Goal: Task Accomplishment & Management: Manage account settings

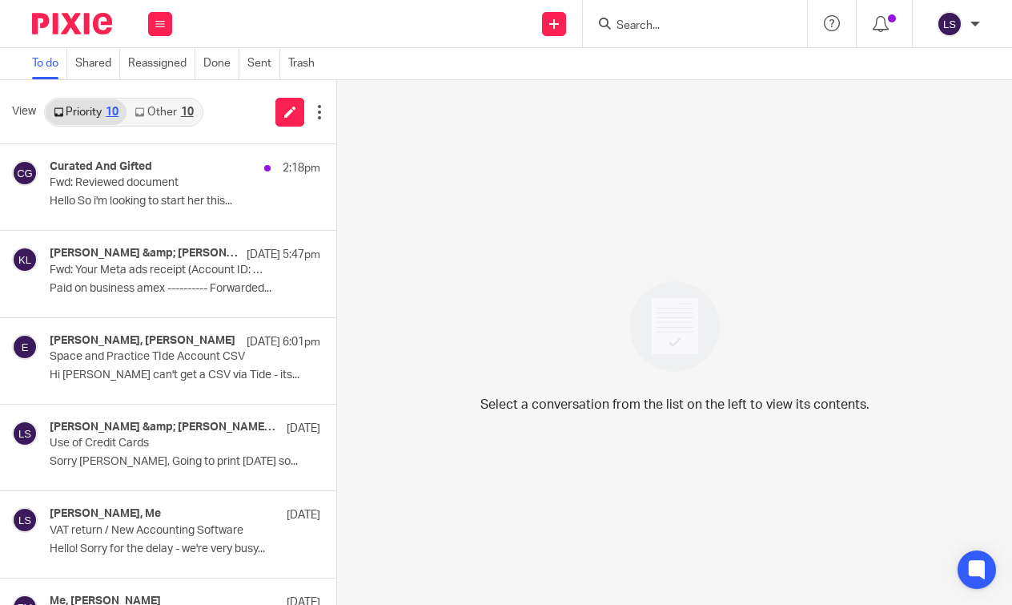
click at [90, 30] on img at bounding box center [72, 24] width 80 height 22
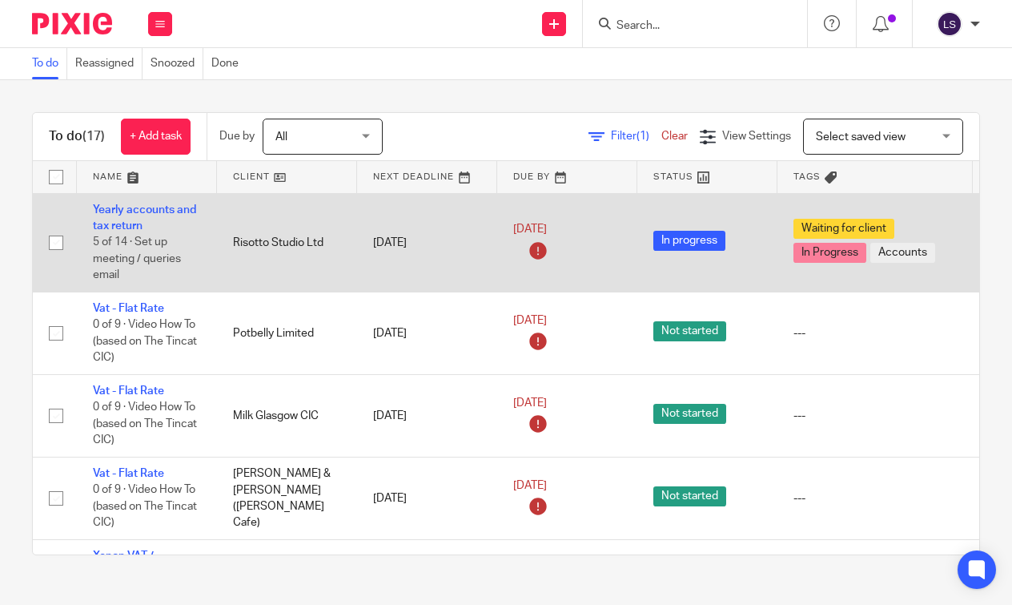
click at [120, 217] on td "Yearly accounts and tax return 5 of 14 · Set up meeting / queries email" at bounding box center [147, 242] width 140 height 99
click at [153, 208] on link "Yearly accounts and tax return" at bounding box center [144, 217] width 103 height 27
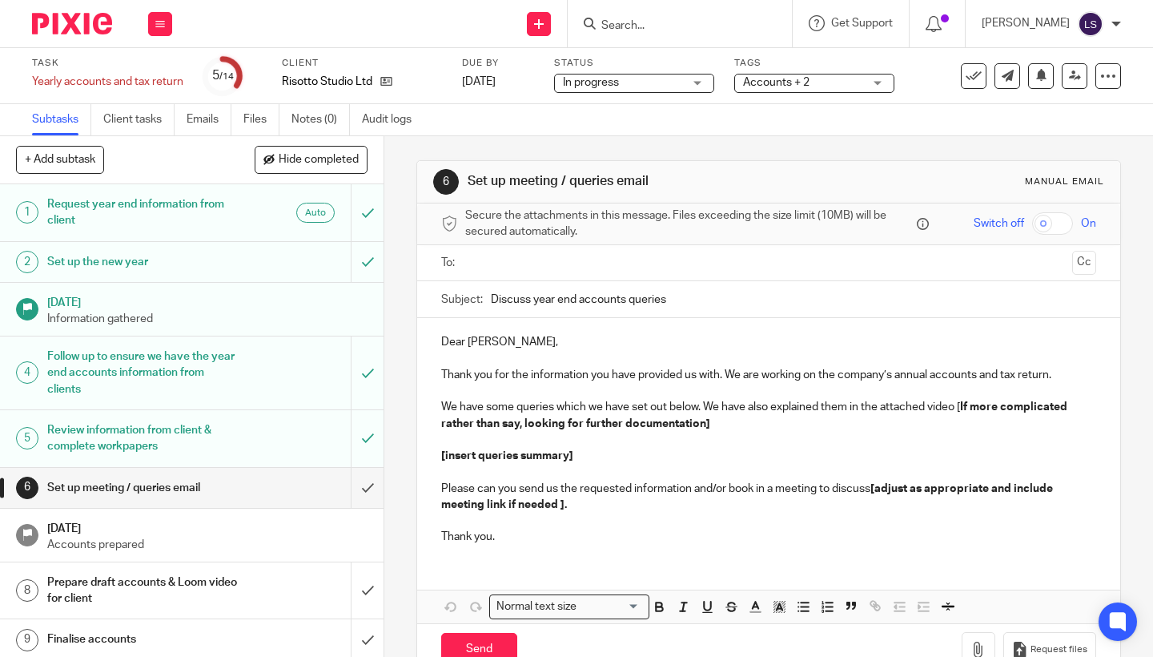
click at [646, 84] on span "In progress" at bounding box center [623, 82] width 120 height 17
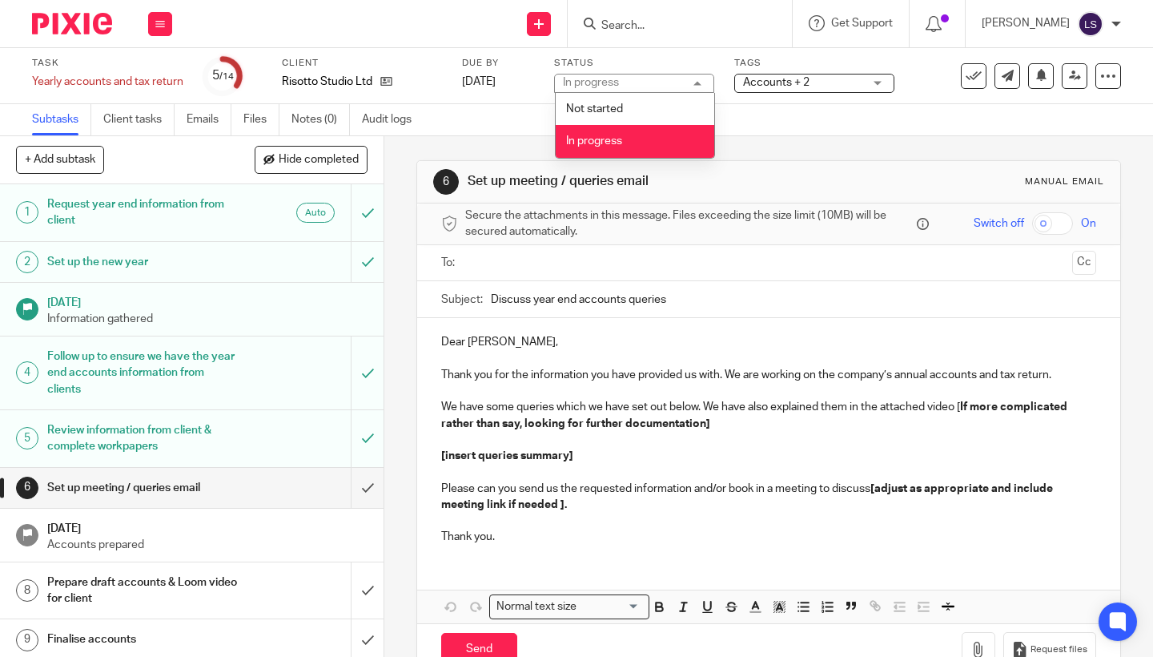
click at [628, 147] on li "In progress" at bounding box center [635, 141] width 159 height 33
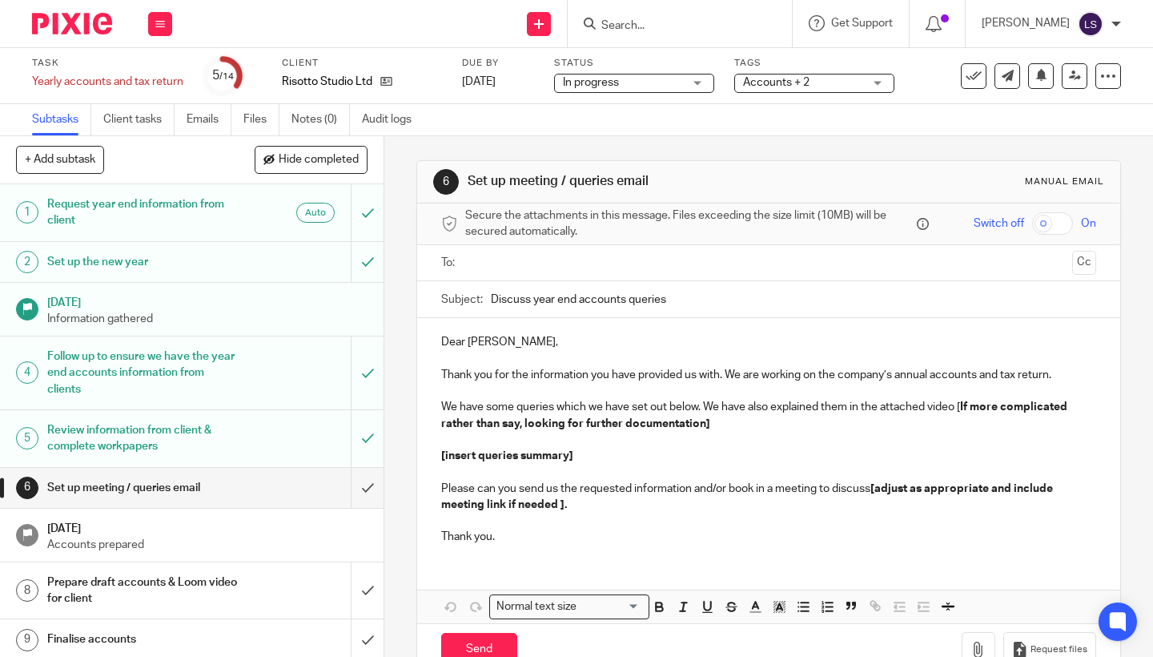
click at [799, 79] on span "Accounts + 2" at bounding box center [776, 82] width 66 height 11
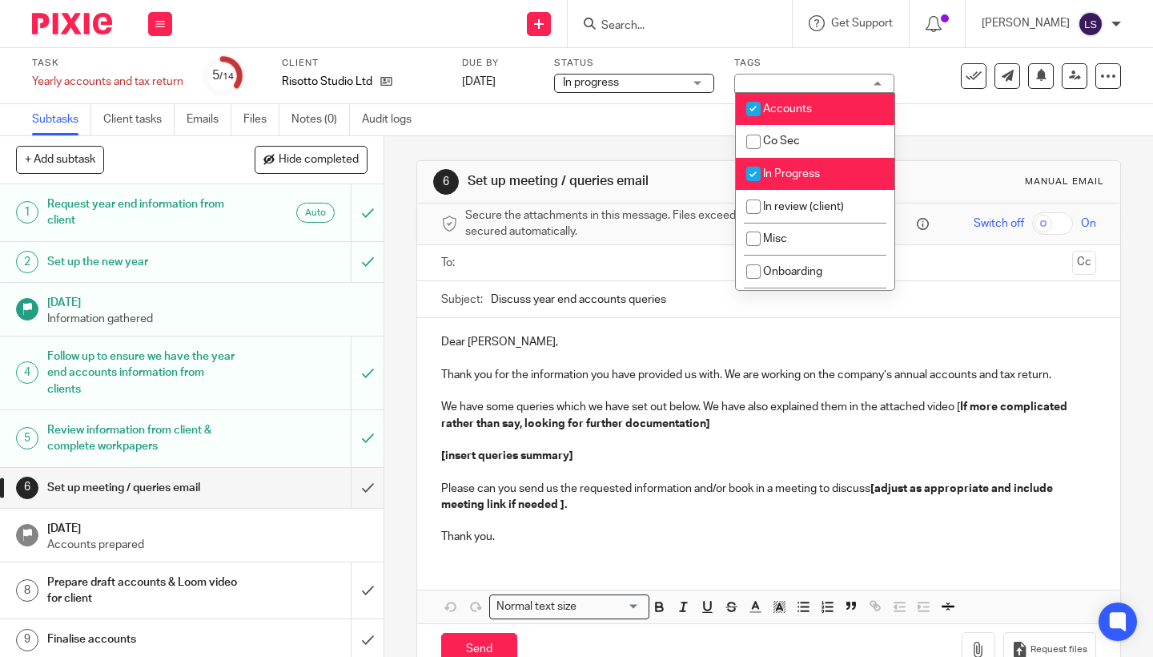
click at [788, 175] on span "In Progress" at bounding box center [791, 173] width 57 height 11
checkbox input "true"
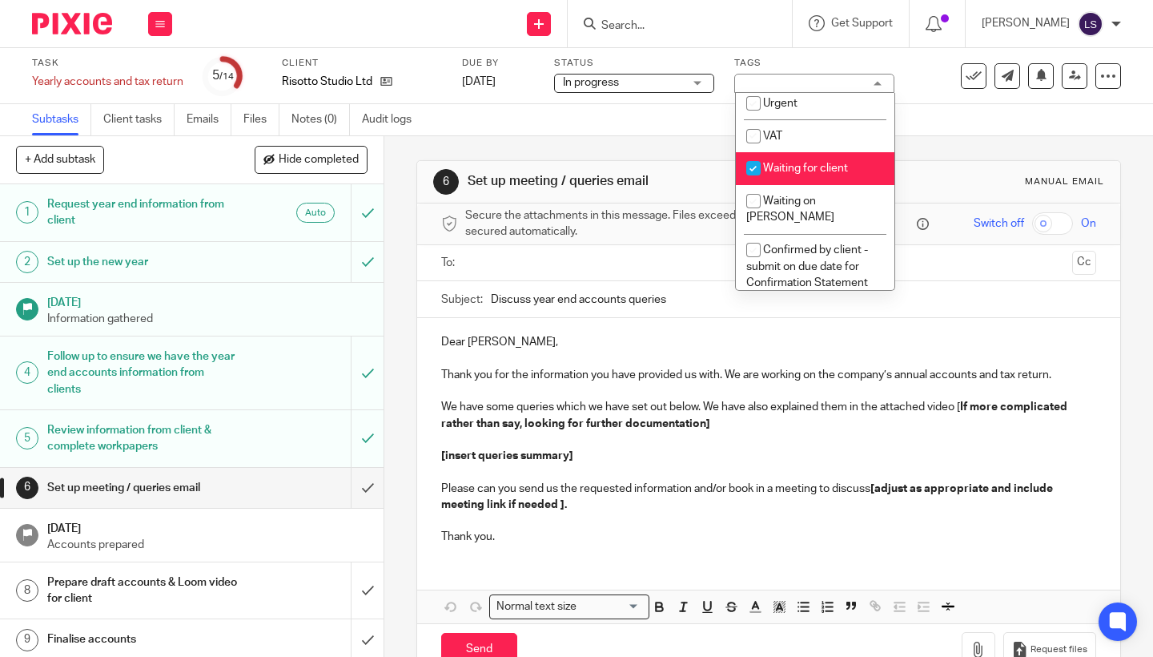
scroll to position [364, 0]
click at [777, 172] on span "Waiting for client" at bounding box center [805, 166] width 85 height 11
checkbox input "false"
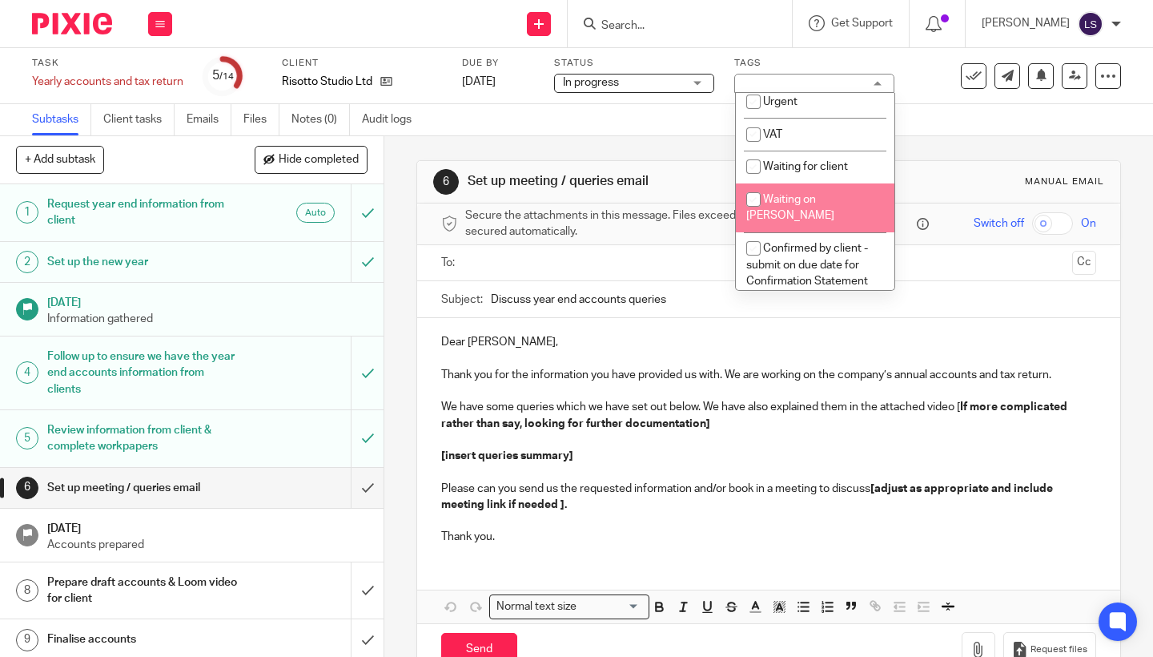
click at [778, 211] on span "Waiting on [PERSON_NAME]" at bounding box center [790, 208] width 88 height 28
checkbox input "true"
click at [90, 37] on div at bounding box center [66, 23] width 132 height 47
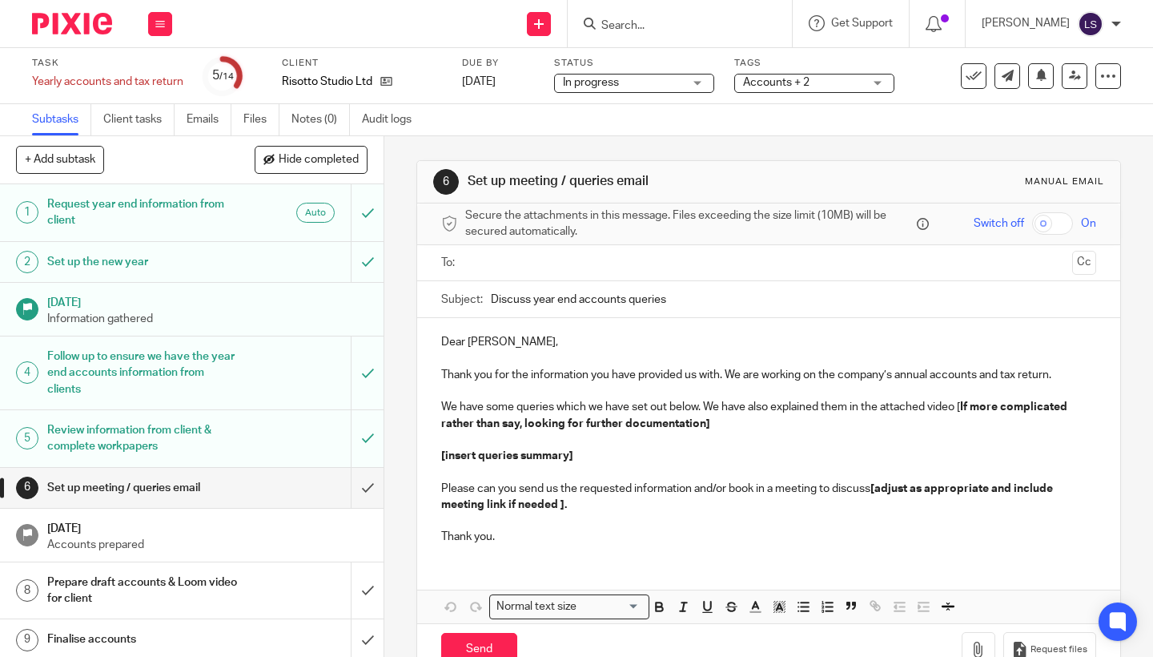
click at [86, 26] on img at bounding box center [72, 24] width 80 height 22
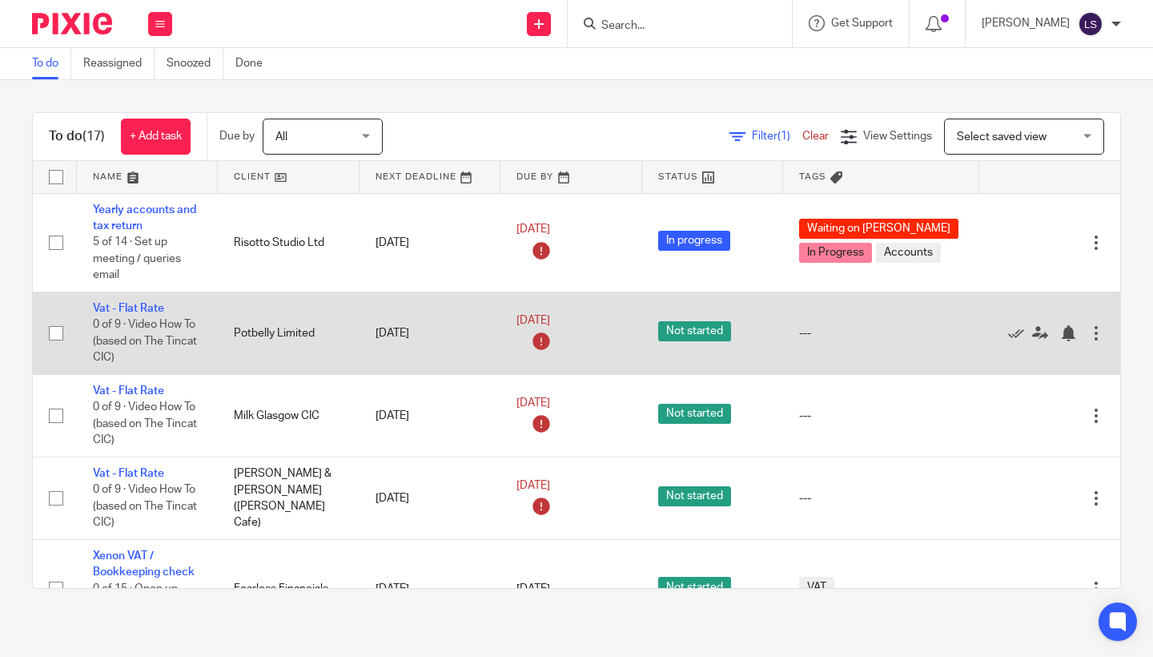
click at [320, 338] on td "Potbelly Limited" at bounding box center [288, 333] width 141 height 82
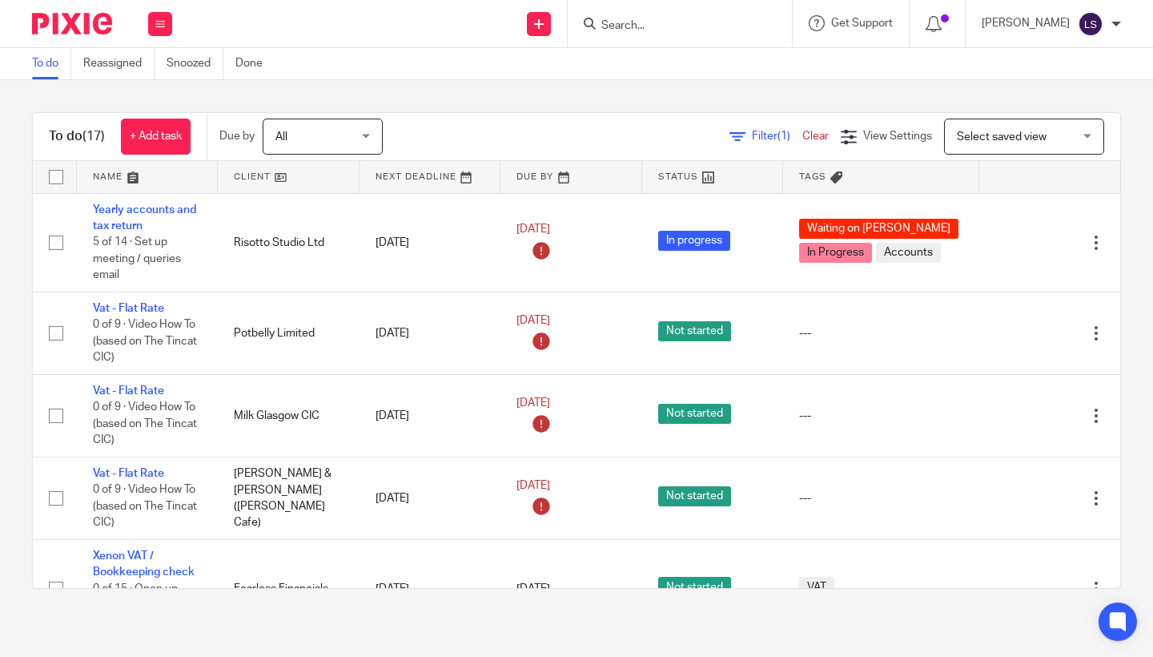
click at [96, 27] on img at bounding box center [72, 24] width 80 height 22
